Goal: Information Seeking & Learning: Learn about a topic

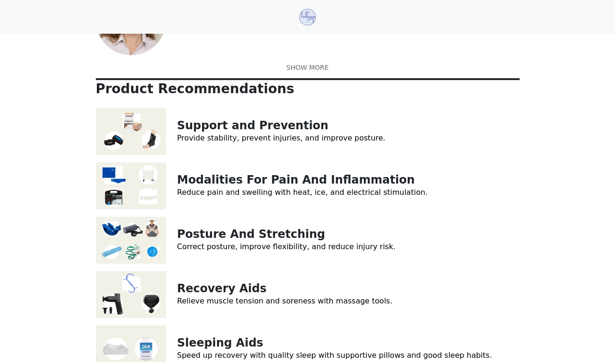
scroll to position [70, 0]
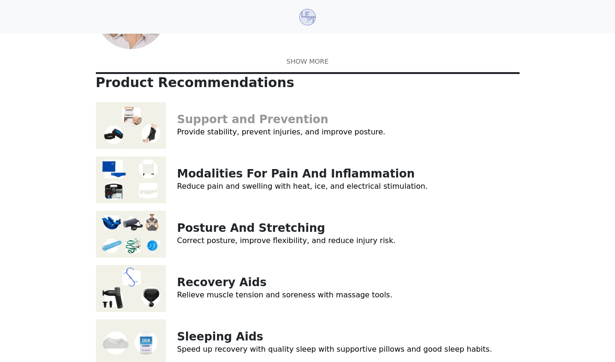
copy link "Support and Prevention"
drag, startPoint x: 306, startPoint y: 168, endPoint x: 180, endPoint y: 168, distance: 126.3
click at [180, 126] on p "Support and Prevention" at bounding box center [348, 120] width 342 height 14
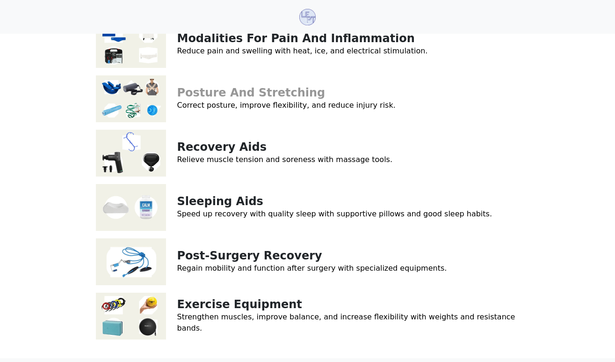
scroll to position [203, 0]
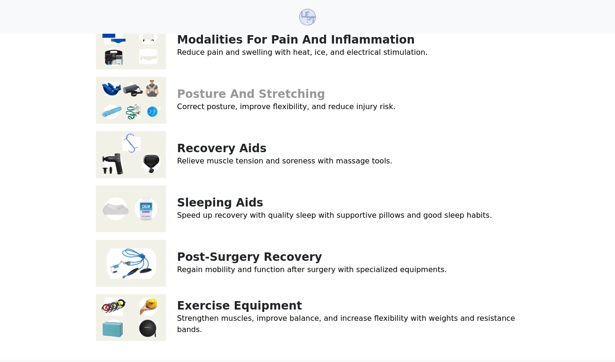
click at [232, 101] on link "Posture And Stretching" at bounding box center [251, 93] width 148 height 13
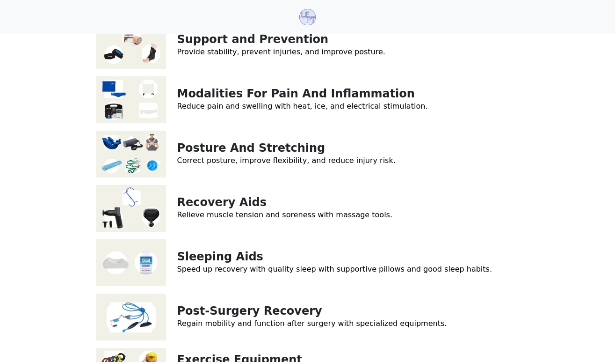
scroll to position [149, 0]
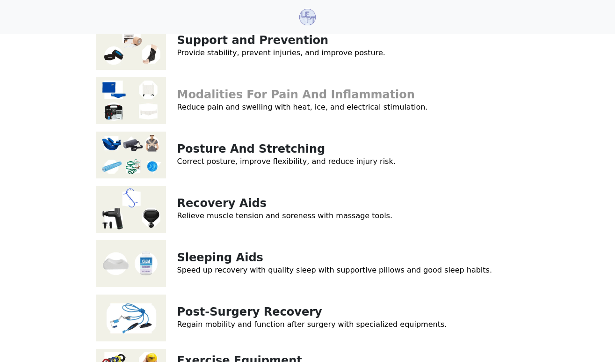
click at [292, 101] on link "Modalities For Pain And Inflammation" at bounding box center [296, 94] width 238 height 13
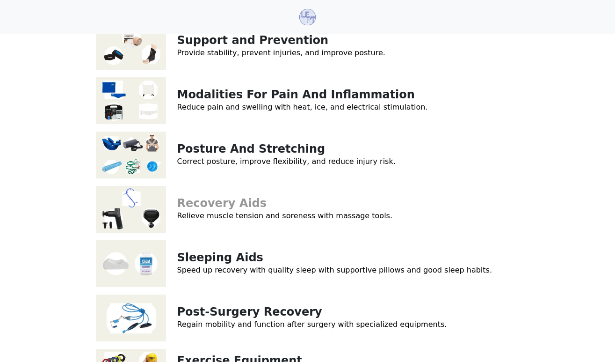
click at [224, 210] on link "Recovery Aids" at bounding box center [222, 202] width 90 height 13
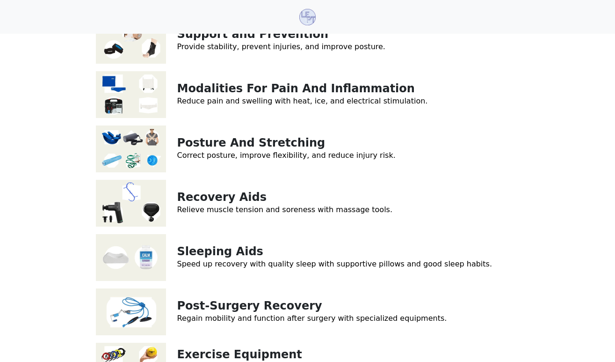
scroll to position [161, 0]
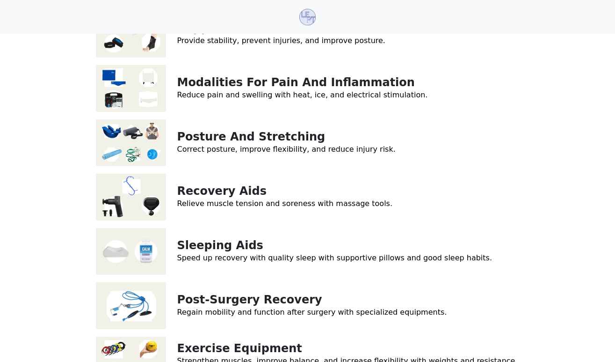
click at [268, 35] on link "Support and Prevention" at bounding box center [253, 28] width 152 height 13
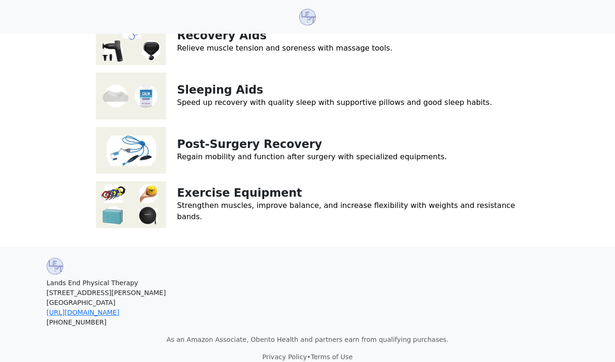
scroll to position [322, 0]
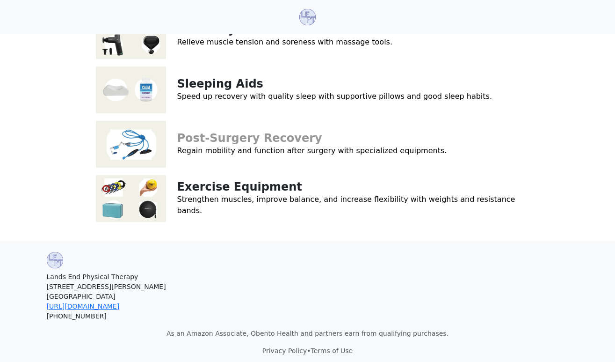
click at [252, 145] on link "Post-Surgery Recovery" at bounding box center [249, 137] width 145 height 13
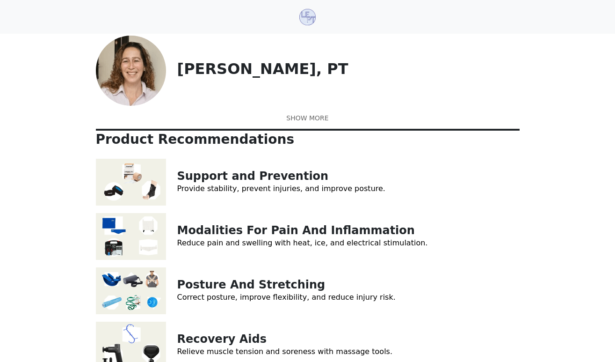
scroll to position [0, 0]
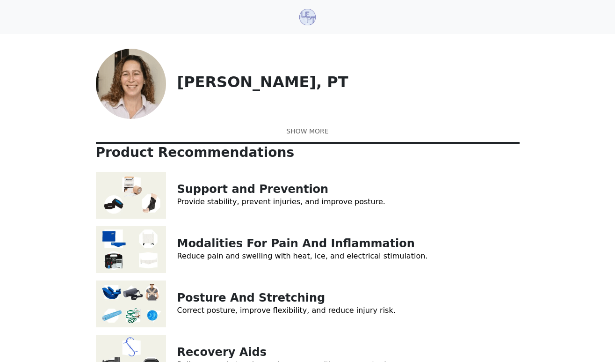
click at [315, 136] on link at bounding box center [308, 131] width 424 height 10
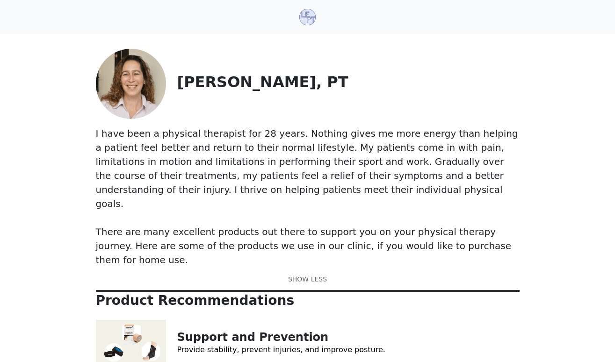
click at [304, 22] on img at bounding box center [307, 17] width 16 height 16
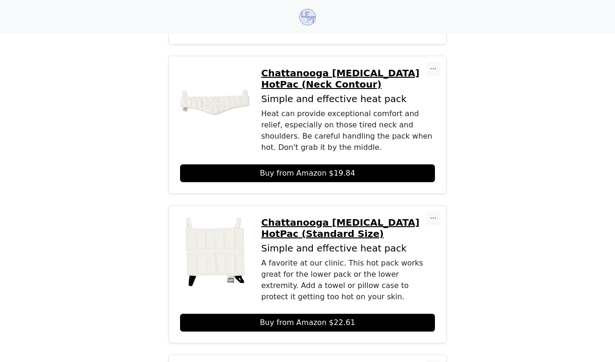
scroll to position [603, 0]
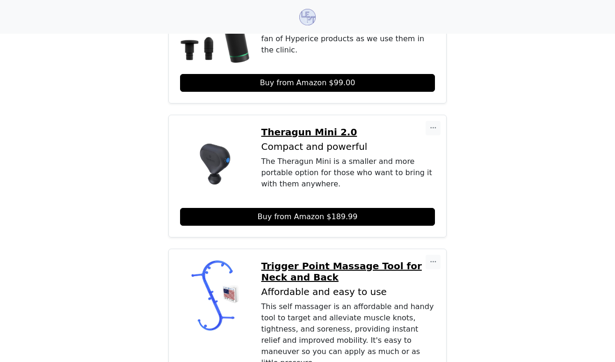
scroll to position [353, 0]
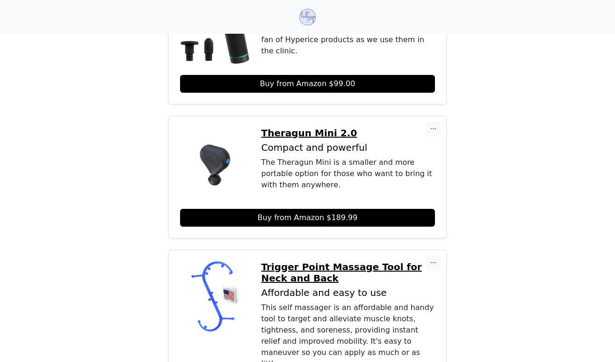
click at [311, 261] on p "Trigger Point Massage Tool for Neck and Back" at bounding box center [348, 272] width 174 height 22
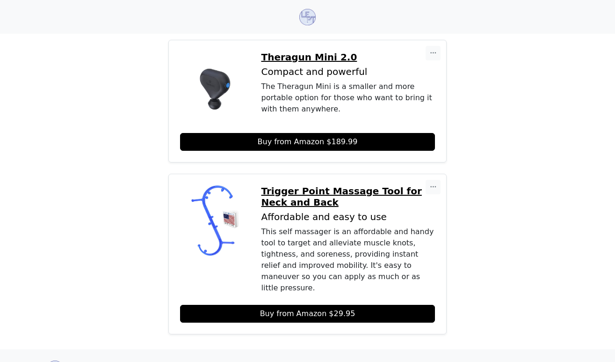
scroll to position [515, 0]
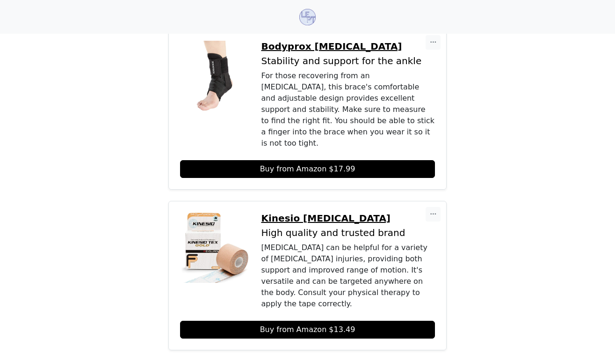
scroll to position [1117, 0]
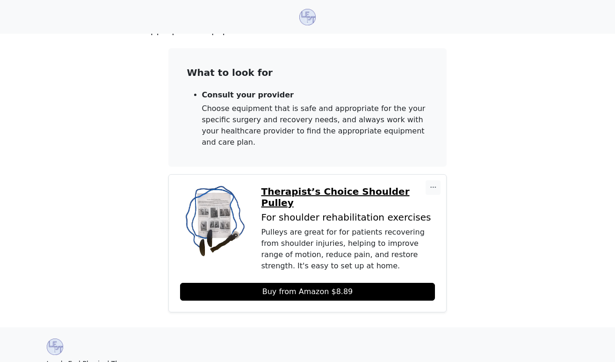
scroll to position [120, 0]
